Goal: Navigation & Orientation: Understand site structure

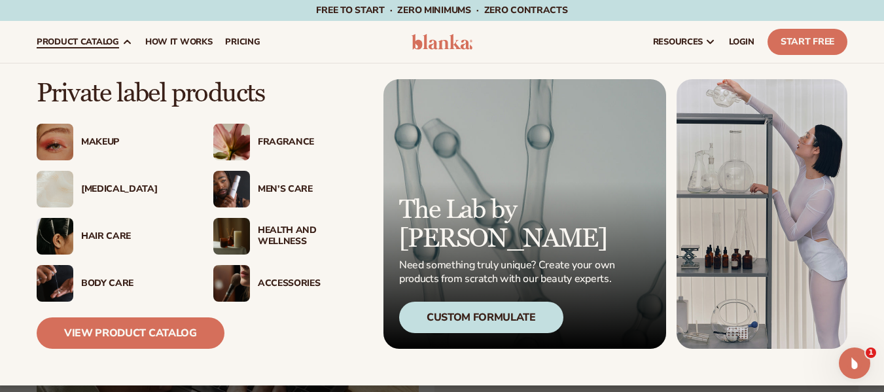
click at [115, 284] on div "Body Care" at bounding box center [134, 283] width 106 height 11
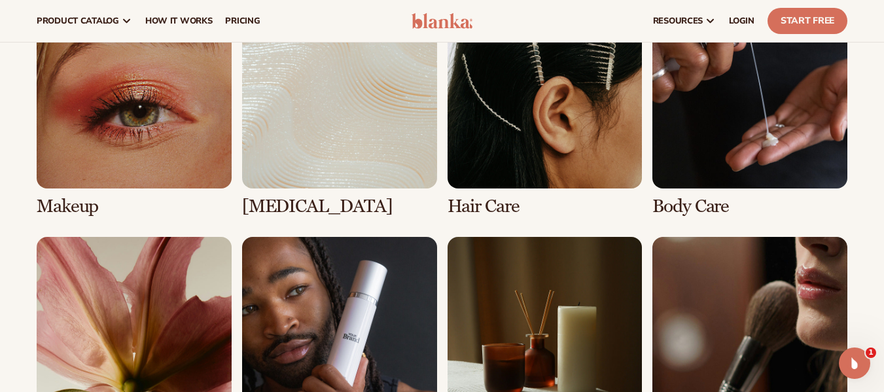
scroll to position [977, 0]
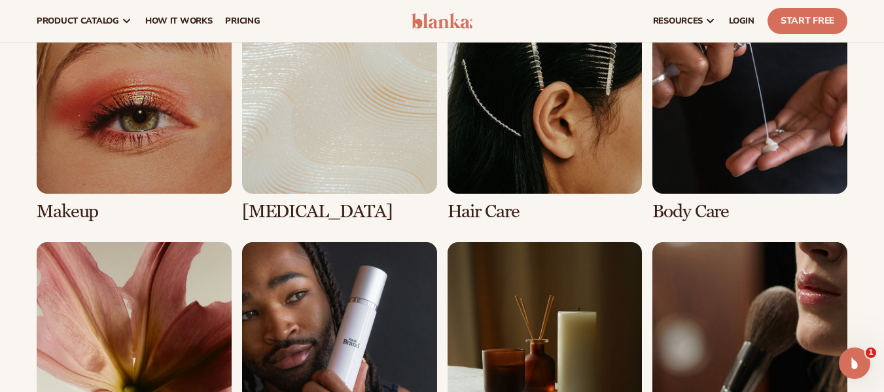
click at [758, 159] on link "4 / 8" at bounding box center [750, 110] width 195 height 223
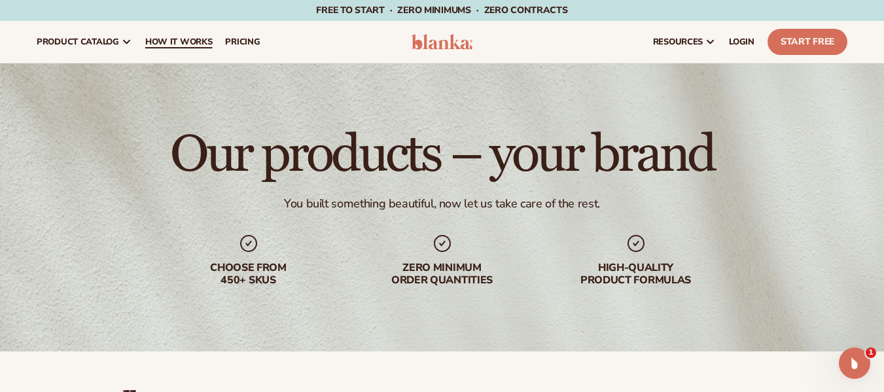
click at [189, 40] on span "How It Works" at bounding box center [178, 42] width 67 height 10
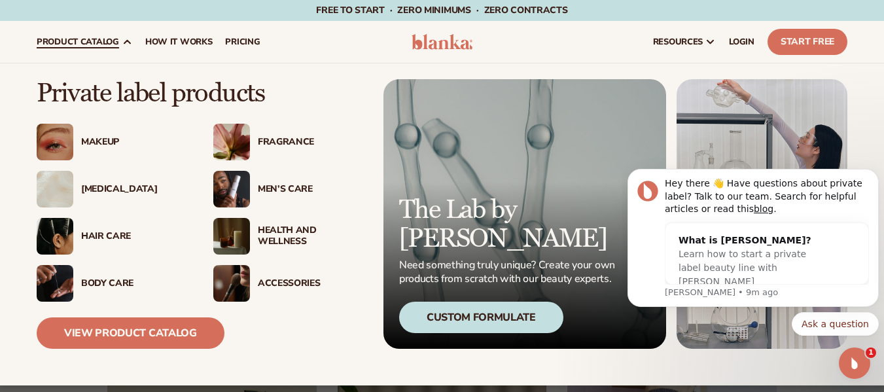
click at [247, 135] on img at bounding box center [231, 142] width 37 height 37
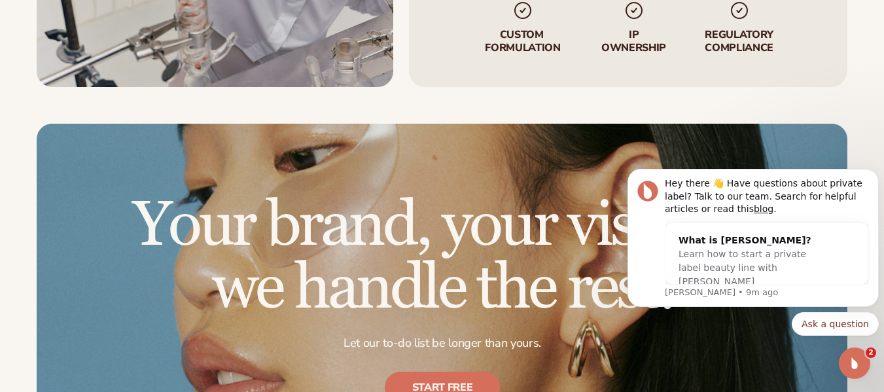
scroll to position [1863, 0]
